Goal: Task Accomplishment & Management: Use online tool/utility

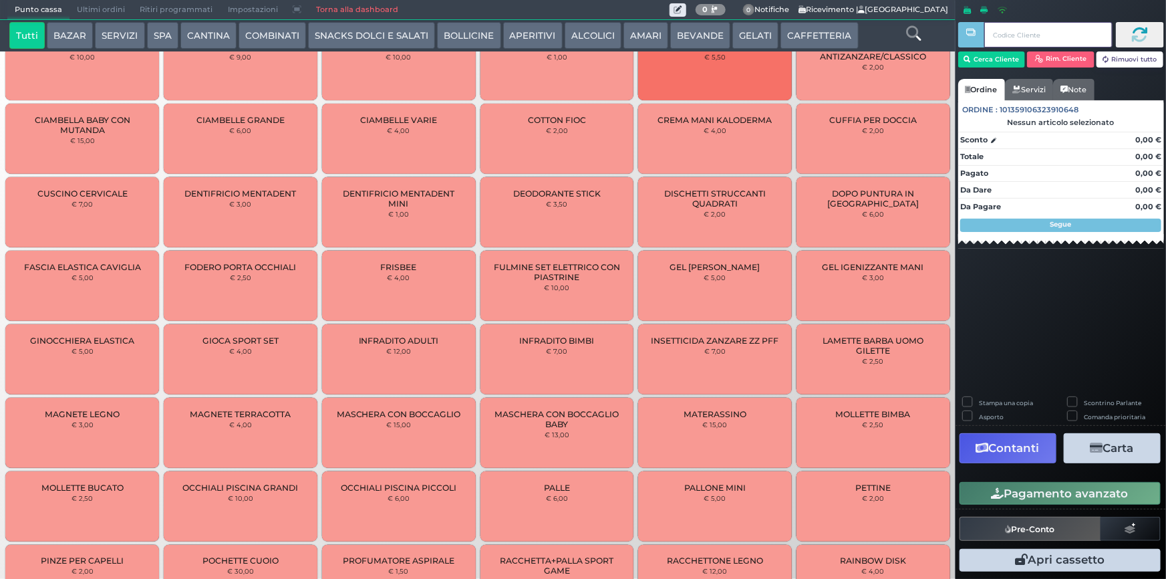
scroll to position [347, 0]
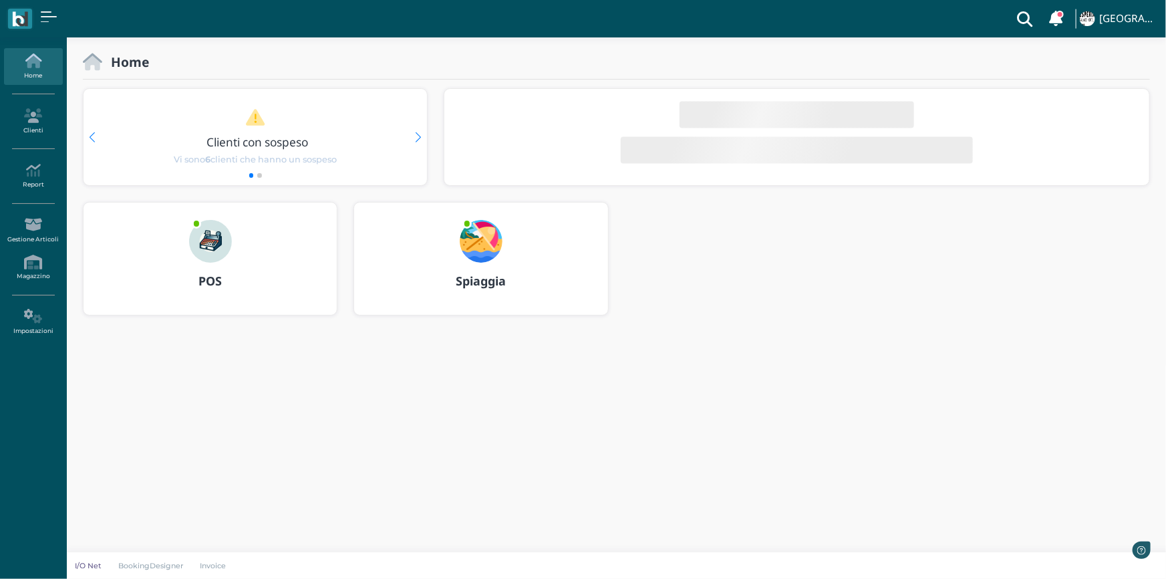
click at [488, 240] on img at bounding box center [481, 241] width 43 height 43
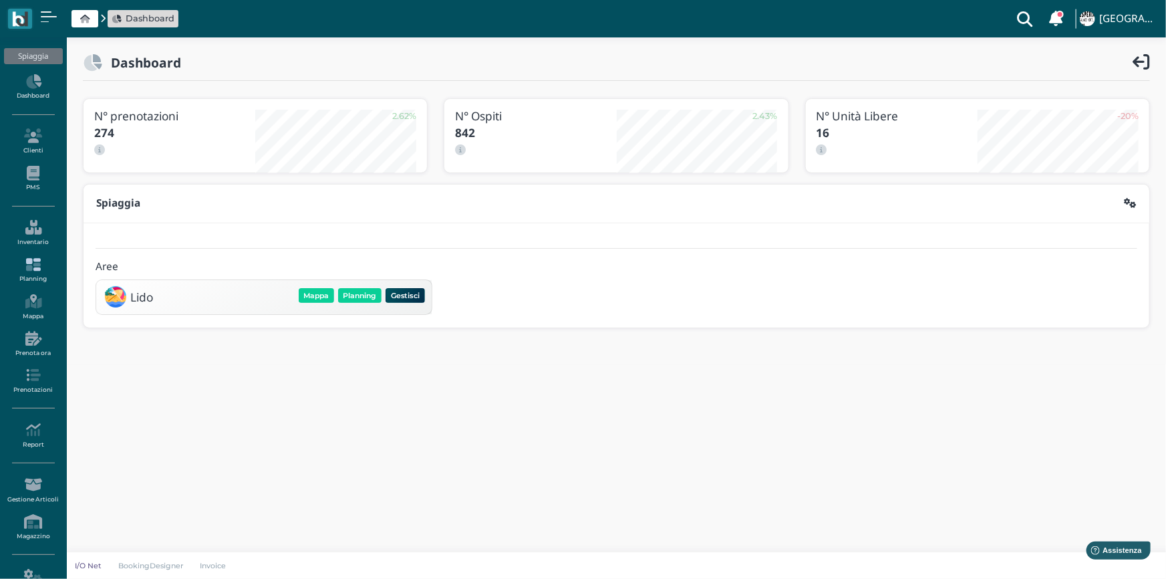
click at [33, 277] on link "Planning" at bounding box center [33, 270] width 58 height 37
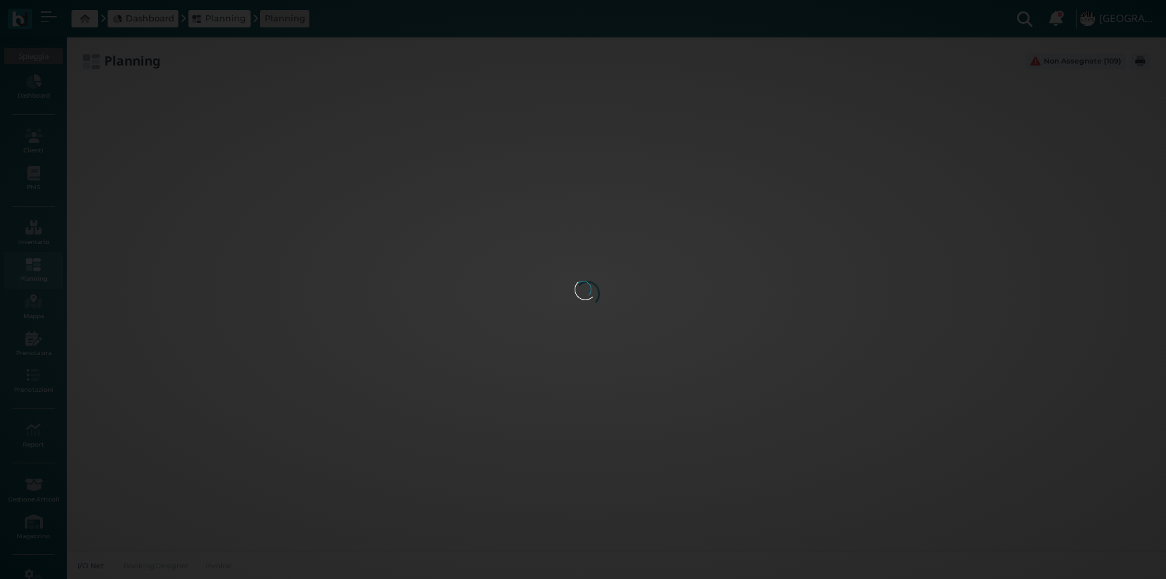
type input "2.8"
type input "55"
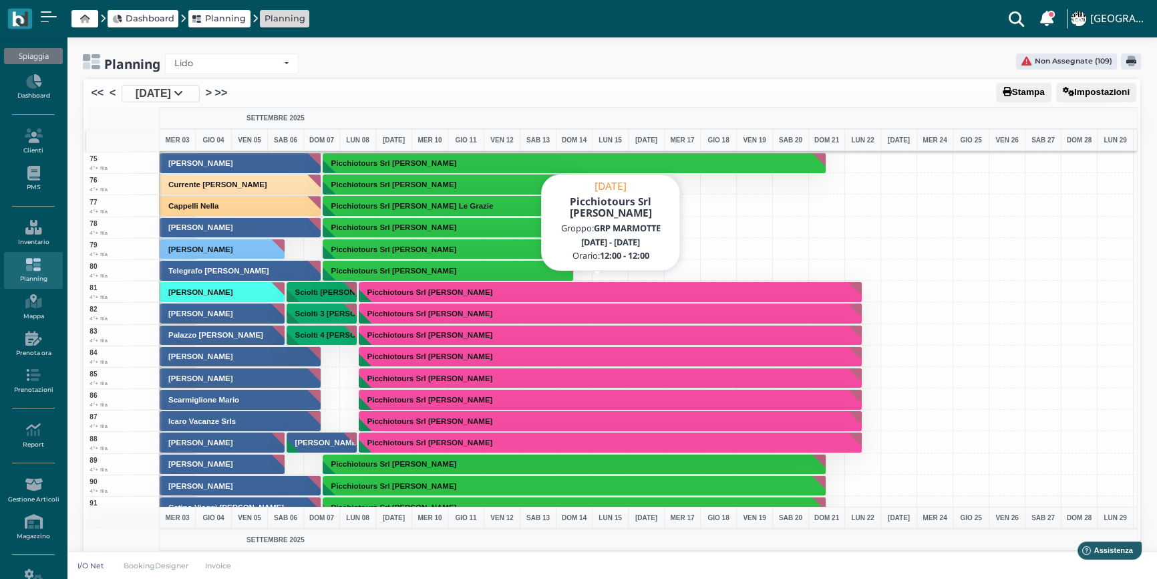
scroll to position [1639, 0]
